Goal: Communication & Community: Share content

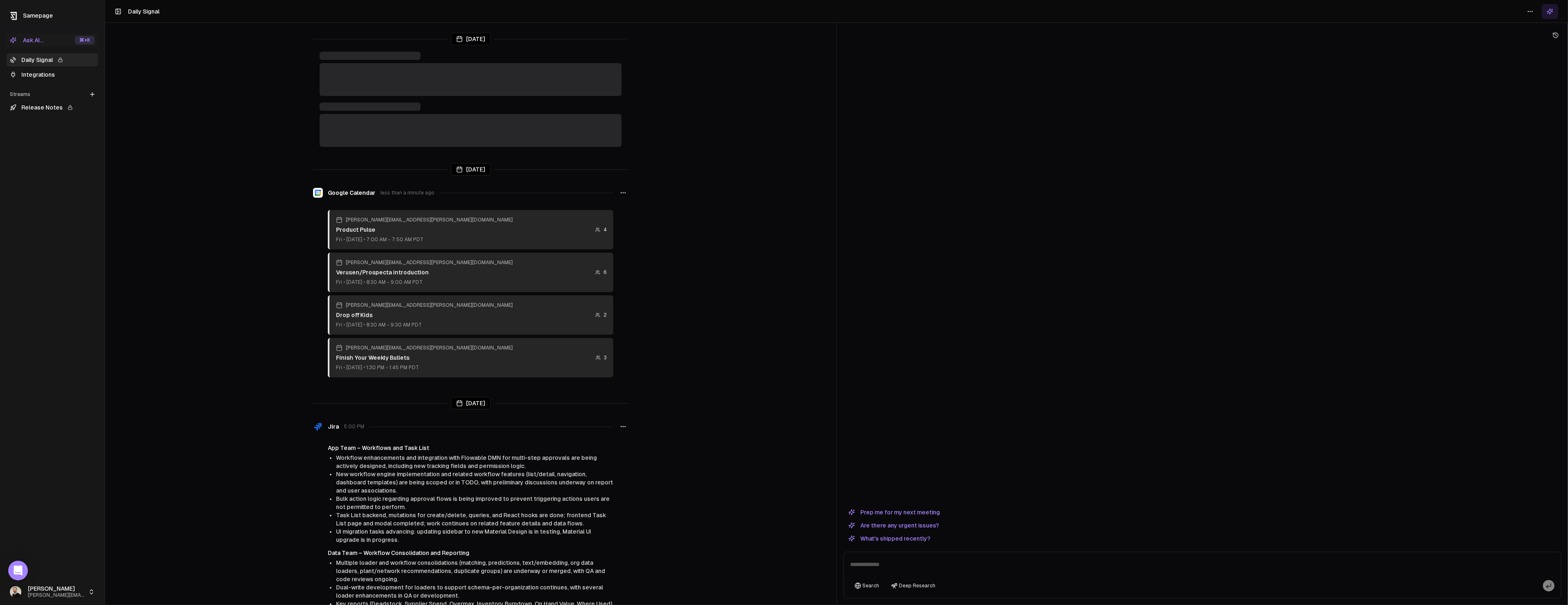
click at [939, 567] on textarea at bounding box center [1202, 567] width 714 height 26
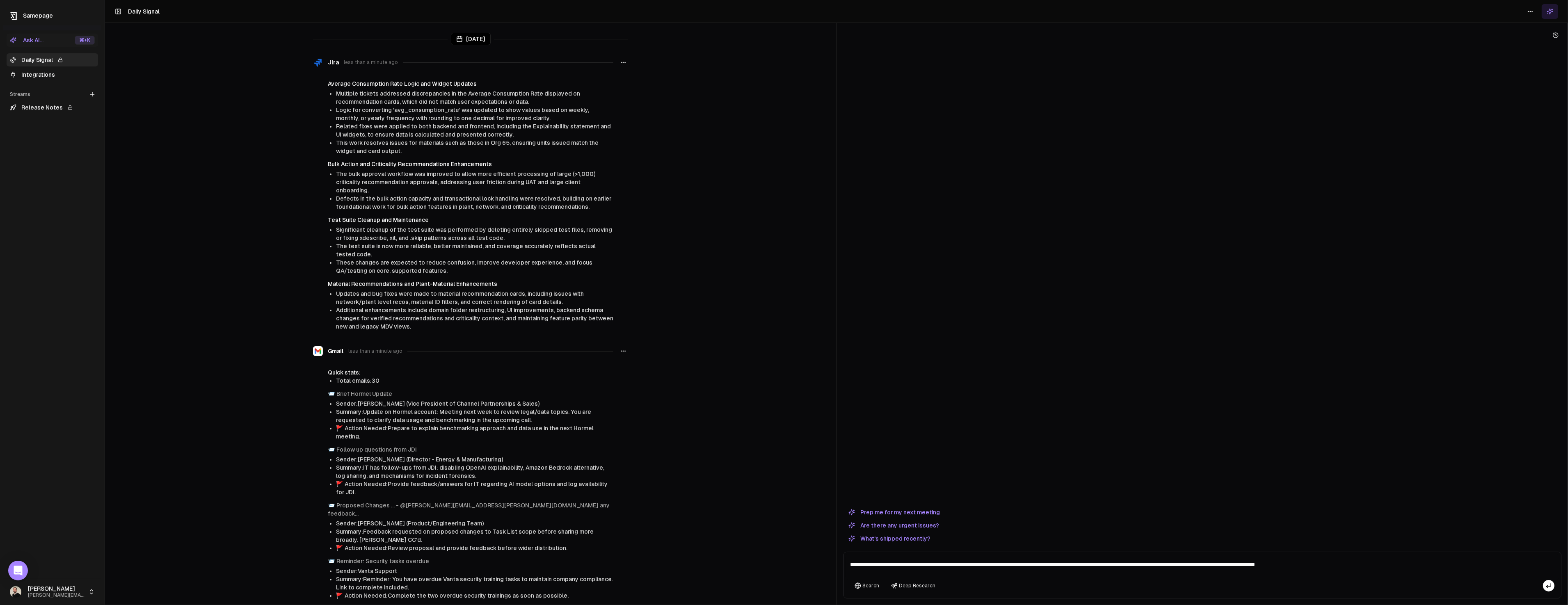
paste textarea "**********"
type textarea "**********"
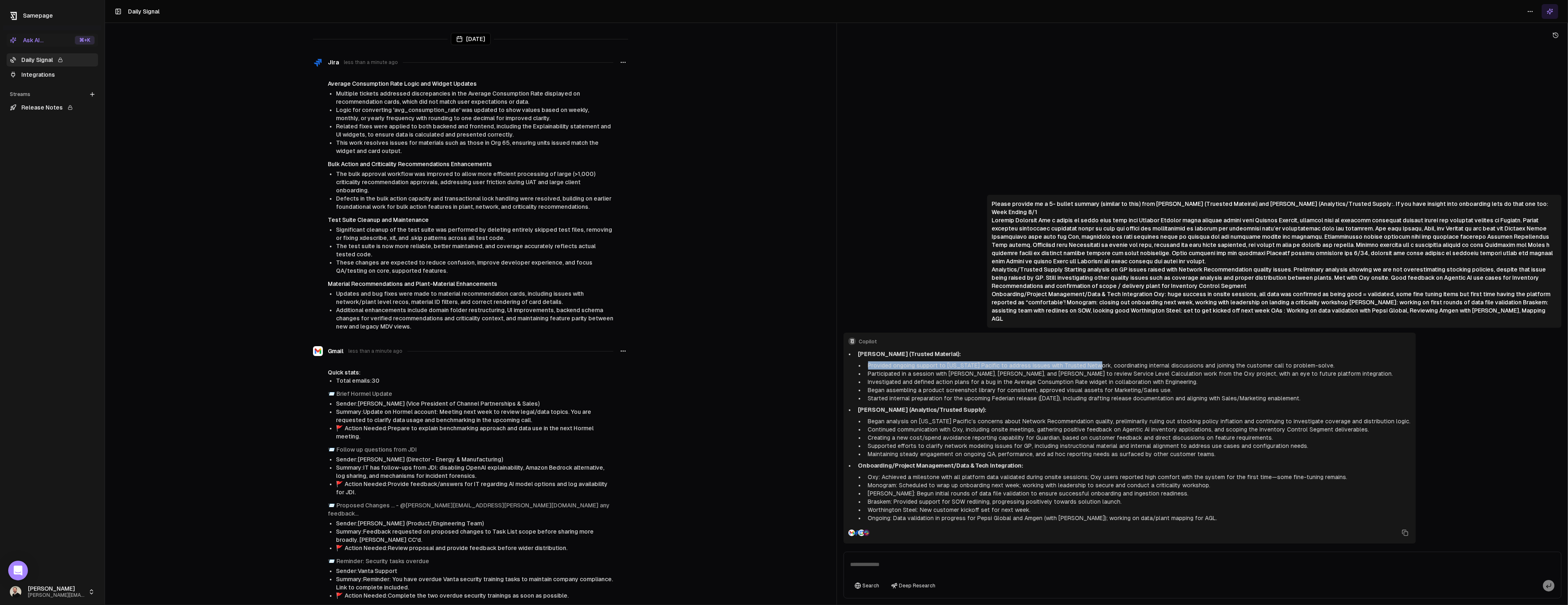
drag, startPoint x: 866, startPoint y: 365, endPoint x: 1091, endPoint y: 367, distance: 225.0
click at [1091, 367] on li "Provided ongoing support to [US_STATE] Pacific to address issues with Trusted N…" at bounding box center [1138, 365] width 546 height 8
click at [884, 376] on li "Participated in a session with [PERSON_NAME], [PERSON_NAME], and [PERSON_NAME] …" at bounding box center [1138, 373] width 546 height 8
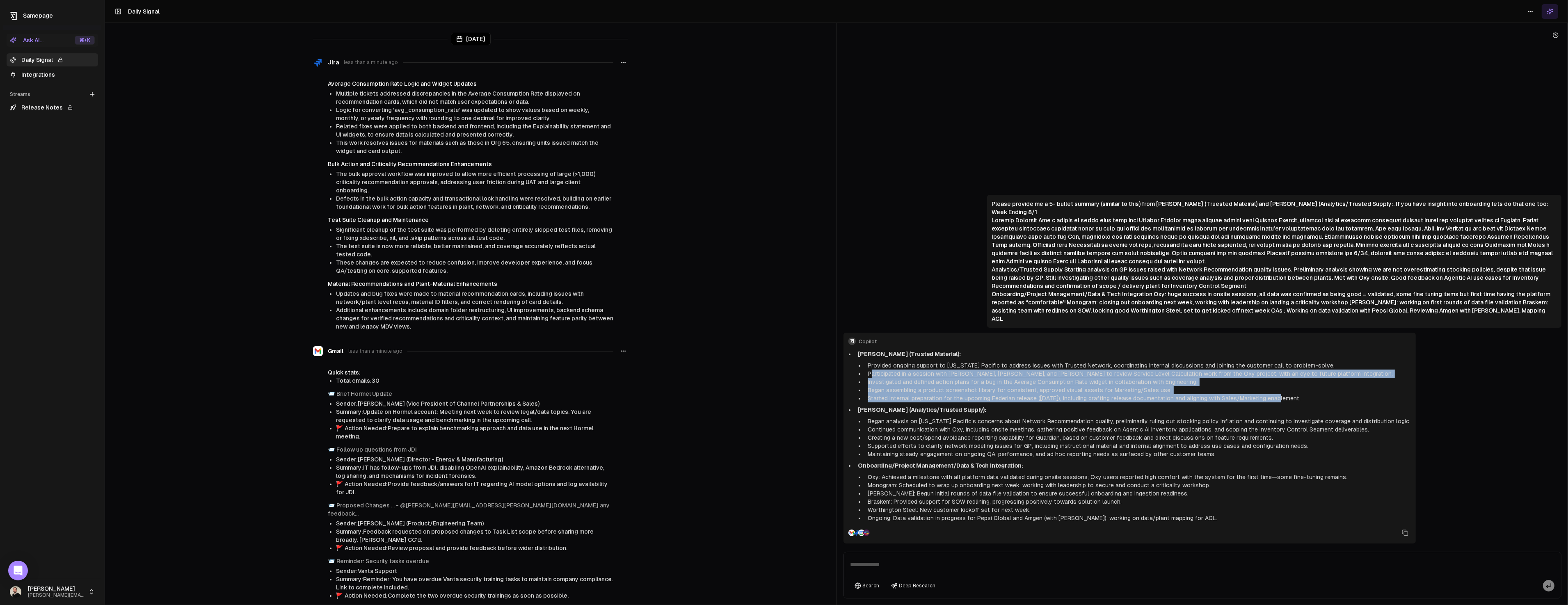
drag, startPoint x: 873, startPoint y: 374, endPoint x: 1274, endPoint y: 397, distance: 401.7
click at [1274, 397] on ul "Provided ongoing support to [US_STATE] Pacific to address issues with Trusted N…" at bounding box center [1135, 382] width 553 height 41
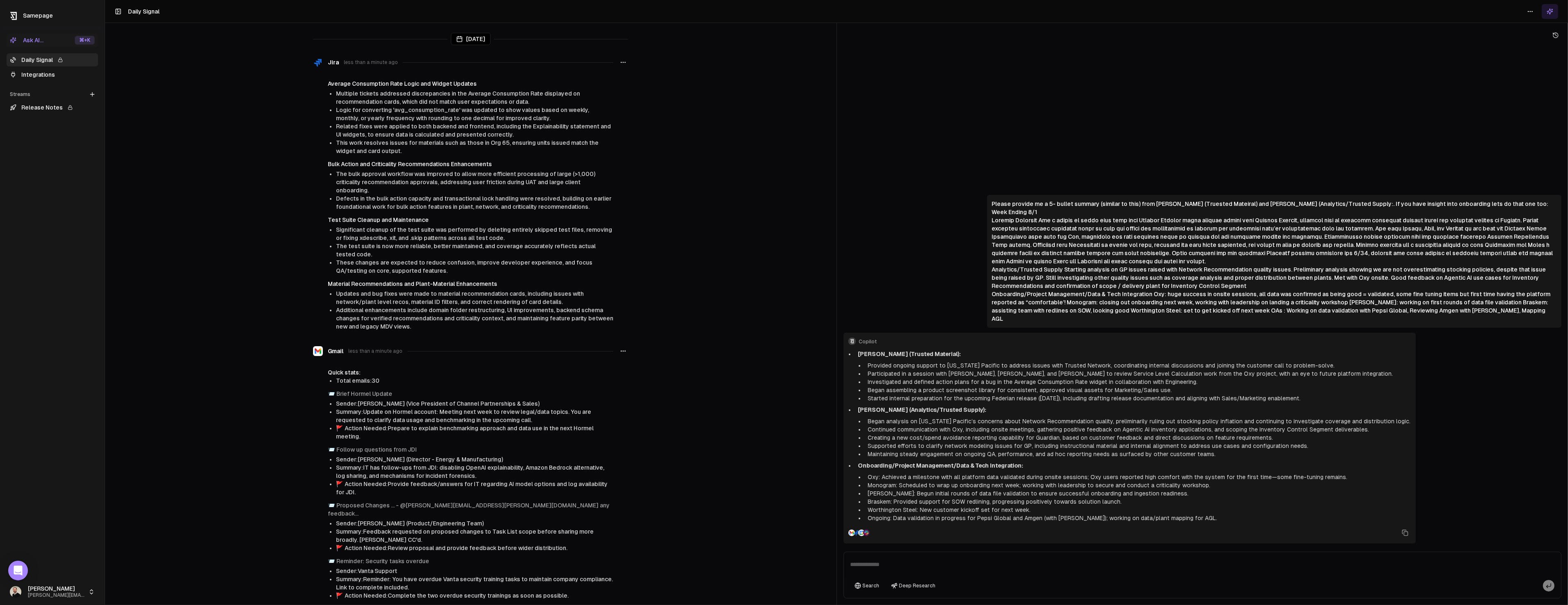
drag, startPoint x: 874, startPoint y: 420, endPoint x: 1001, endPoint y: 422, distance: 127.0
click at [993, 422] on li "Began analysis on [US_STATE] Pacific’s concerns about Network Recommendation qu…" at bounding box center [1138, 421] width 546 height 8
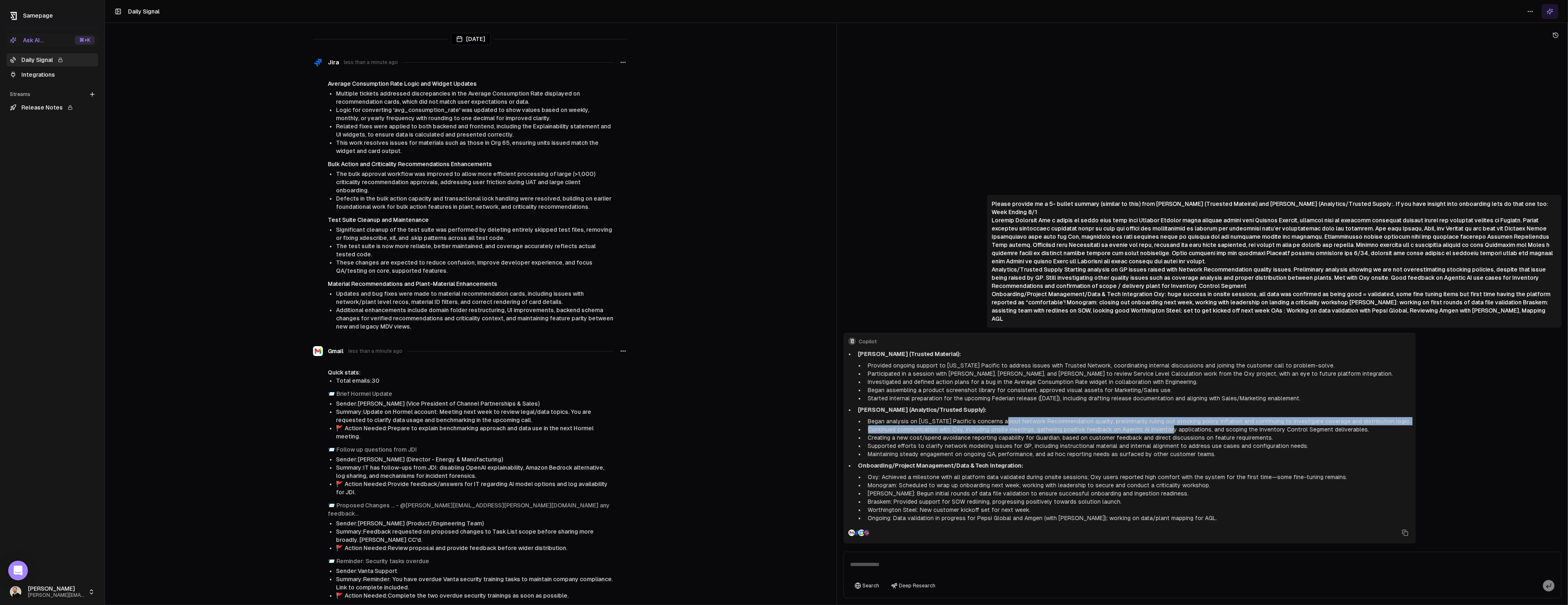
drag, startPoint x: 1002, startPoint y: 421, endPoint x: 1169, endPoint y: 426, distance: 167.1
click at [1169, 426] on ul "Began analysis on [US_STATE] Pacific’s concerns about Network Recommendation qu…" at bounding box center [1135, 437] width 553 height 41
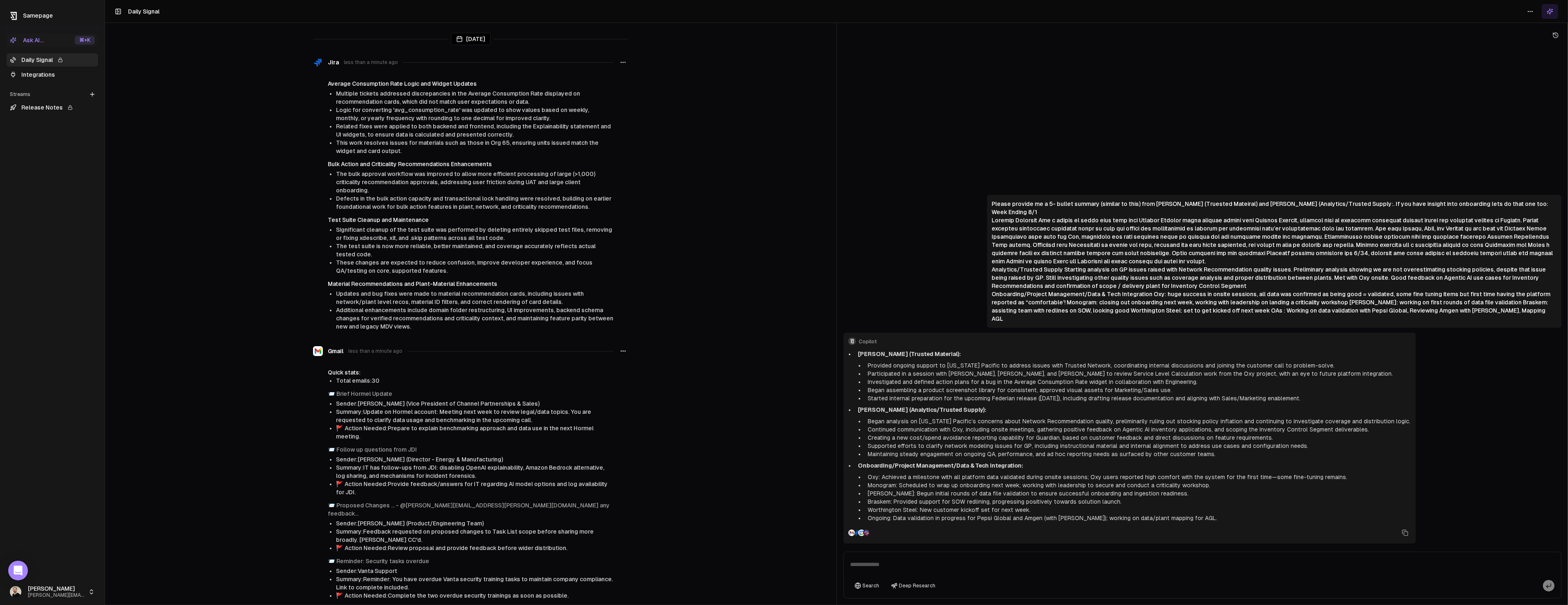
click at [890, 444] on li "Supported efforts to clarify network modeling issues for GP, including instruct…" at bounding box center [1138, 446] width 546 height 8
drag, startPoint x: 867, startPoint y: 430, endPoint x: 1116, endPoint y: 430, distance: 249.0
click at [1116, 430] on li "Continued communication with Oxy, including onsite meetings, gathering positive…" at bounding box center [1138, 429] width 546 height 8
click at [884, 439] on li "Creating a new cost/spend avoidance reporting capability for Guardian, based on…" at bounding box center [1138, 437] width 546 height 8
drag, startPoint x: 873, startPoint y: 437, endPoint x: 1216, endPoint y: 438, distance: 343.0
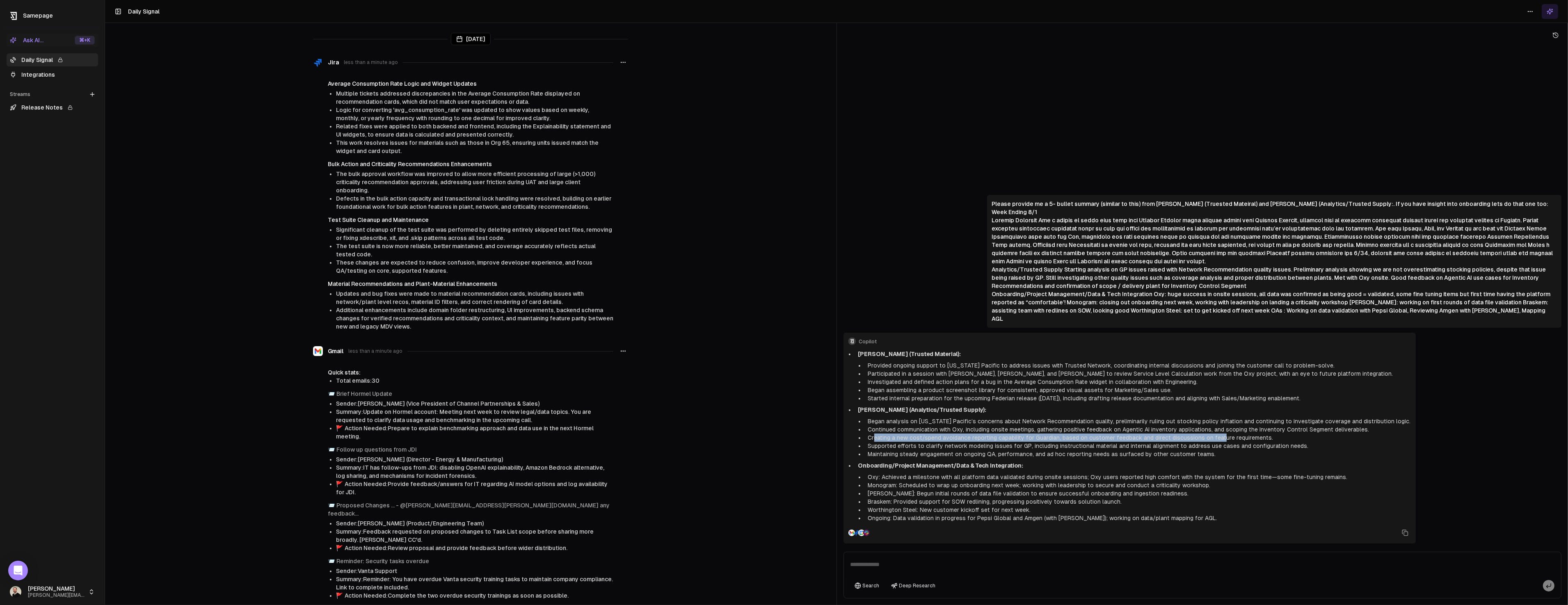
click at [1216, 438] on li "Creating a new cost/spend avoidance reporting capability for Guardian, based on…" at bounding box center [1138, 437] width 546 height 8
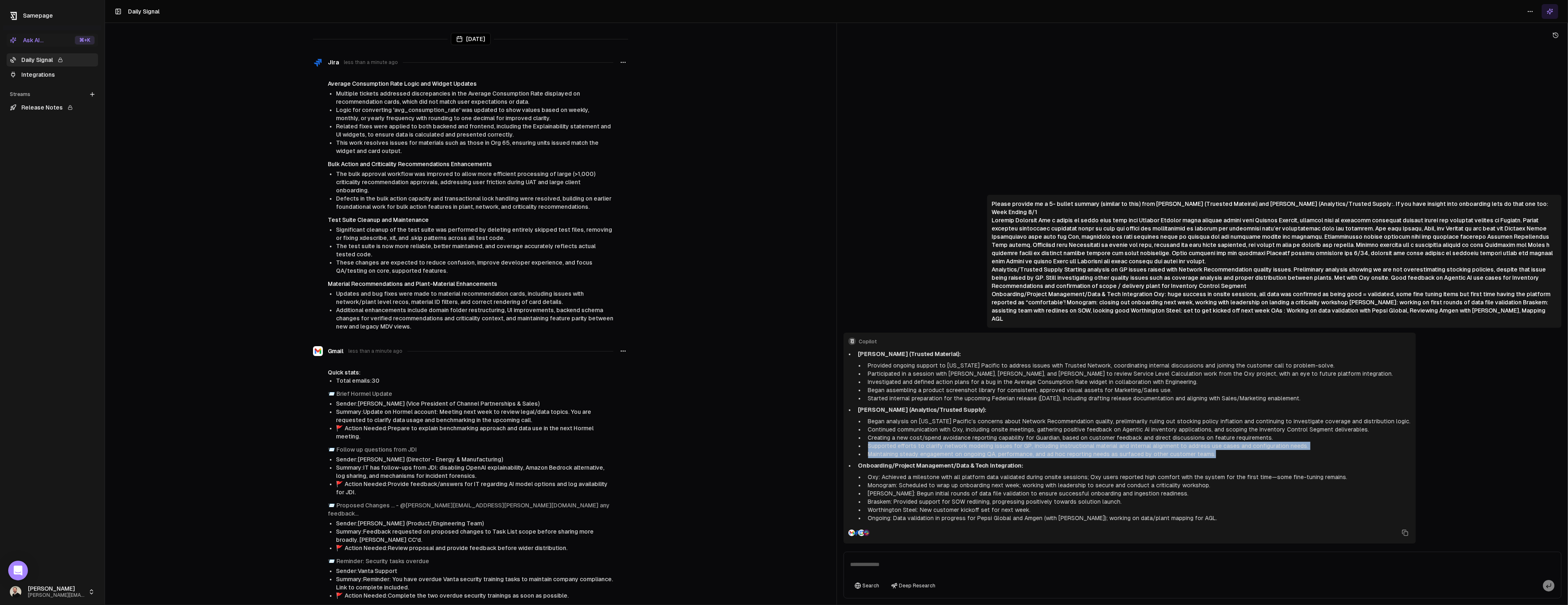
drag, startPoint x: 869, startPoint y: 446, endPoint x: 1265, endPoint y: 459, distance: 396.2
click at [1265, 459] on ul "[PERSON_NAME] (Trusted Material): Provided ongoing support to [US_STATE] Pacifi…" at bounding box center [1130, 436] width 562 height 172
